Goal: Go to known website: Go to known website

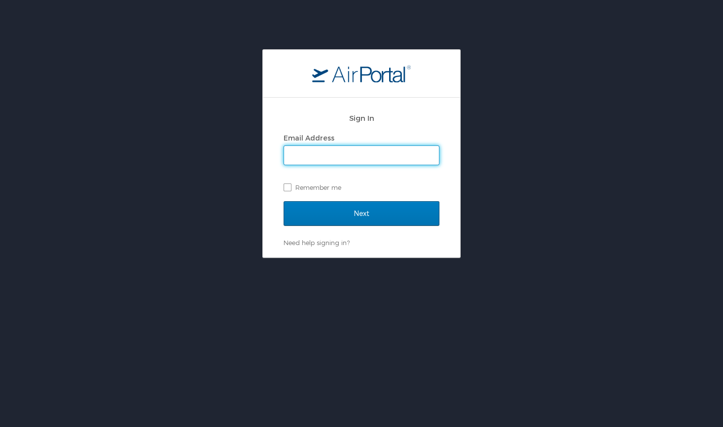
type input "aclifton@latech.edu"
click at [361, 213] on input "Next" at bounding box center [361, 213] width 156 height 25
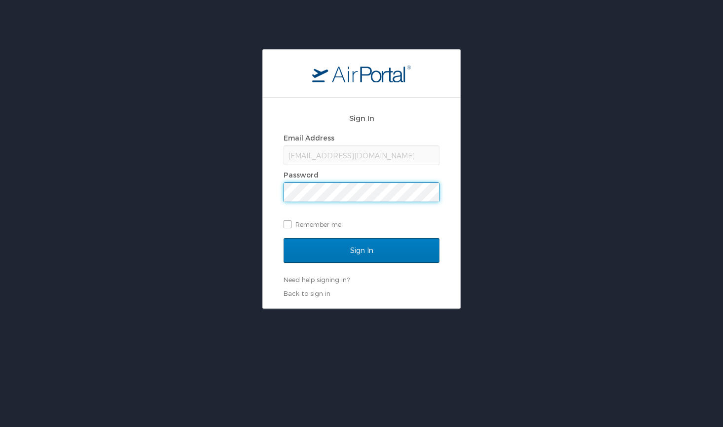
click at [361, 250] on input "Sign In" at bounding box center [361, 250] width 156 height 25
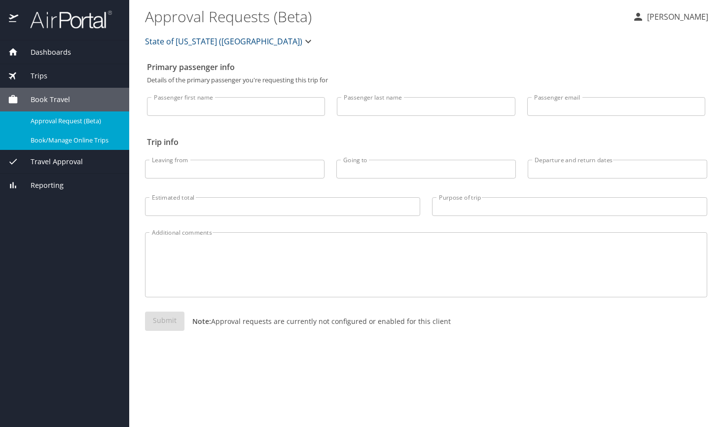
click at [69, 139] on span "Book/Manage Online Trips" at bounding box center [74, 140] width 87 height 9
